Goal: Task Accomplishment & Management: Manage account settings

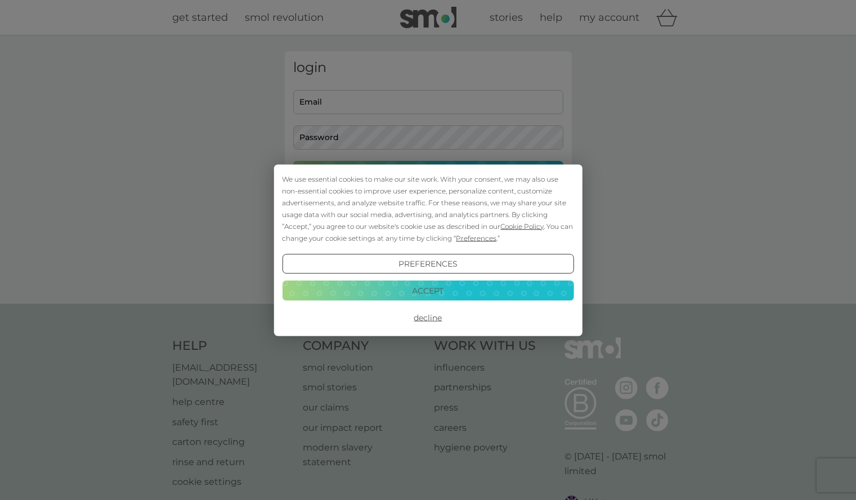
click at [399, 104] on div "We use essential cookies to make our site work. With your consent, we may also …" at bounding box center [428, 250] width 856 height 500
click at [405, 287] on button "Accept" at bounding box center [428, 291] width 292 height 20
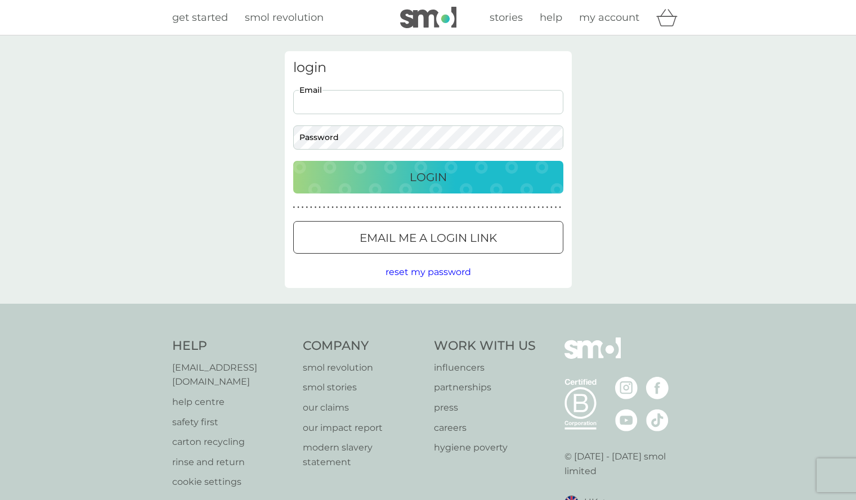
click at [370, 107] on input "Email" at bounding box center [428, 102] width 270 height 24
type input "[EMAIL_ADDRESS][DOMAIN_NAME]"
click at [428, 186] on p "Login" at bounding box center [428, 177] width 37 height 18
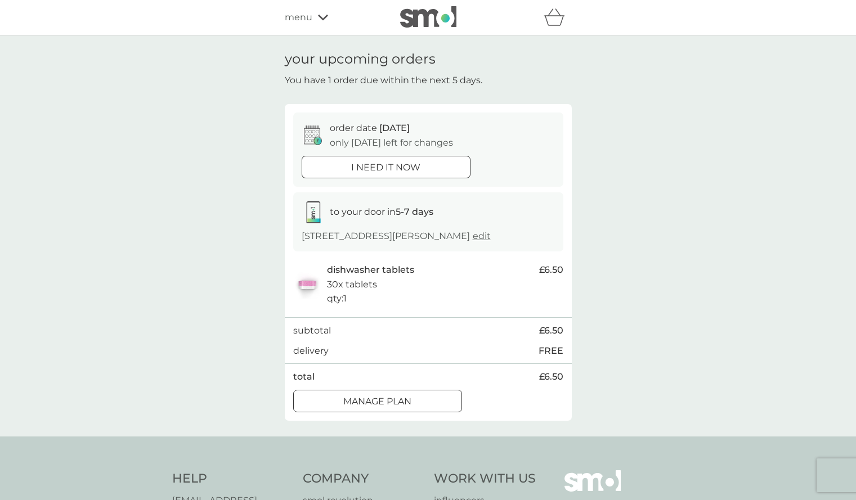
click at [307, 24] on span "menu" at bounding box center [299, 17] width 28 height 15
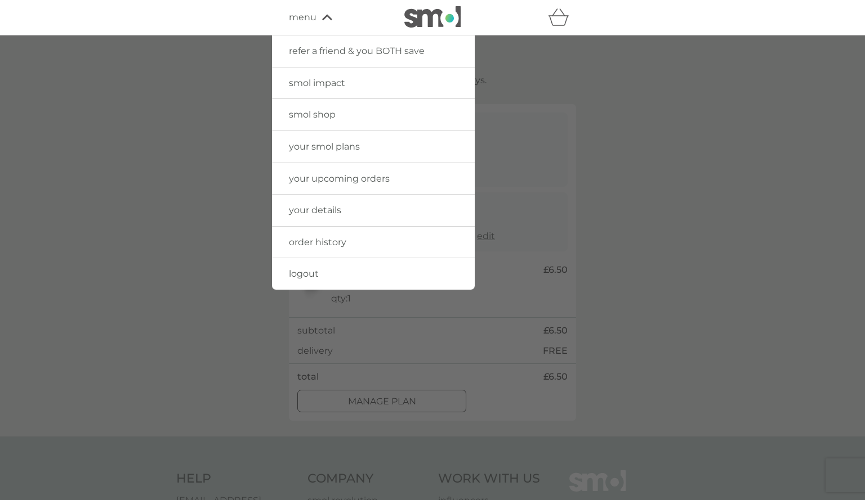
click at [308, 137] on link "your smol plans" at bounding box center [373, 147] width 203 height 32
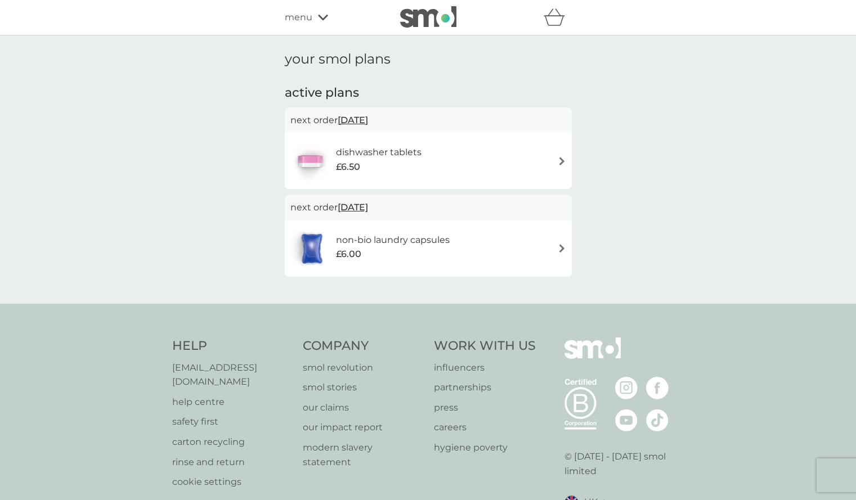
scroll to position [56, 0]
